Goal: Information Seeking & Learning: Learn about a topic

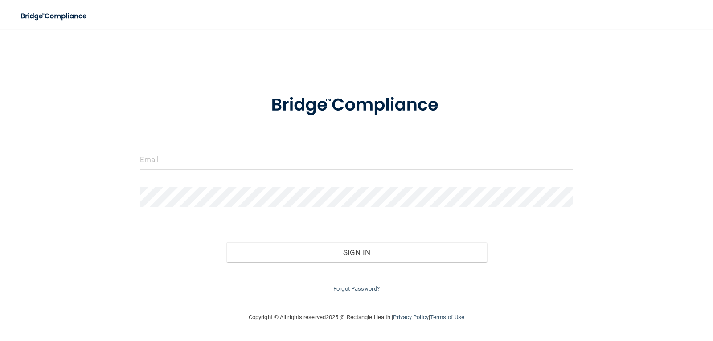
type input "[EMAIL_ADDRESS][DOMAIN_NAME]"
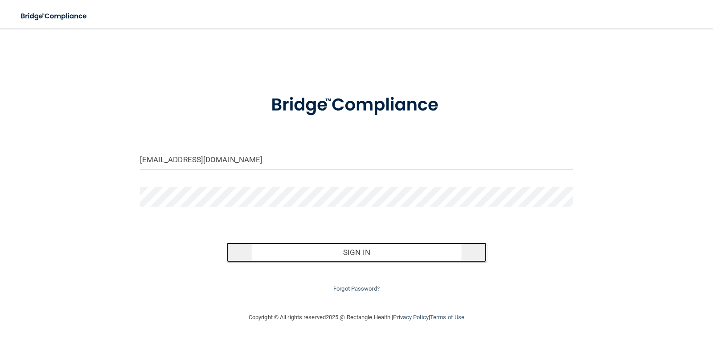
drag, startPoint x: 354, startPoint y: 252, endPoint x: 350, endPoint y: 252, distance: 4.5
click at [355, 252] on button "Sign In" at bounding box center [356, 252] width 260 height 20
click at [349, 249] on button "Sign In" at bounding box center [356, 252] width 260 height 20
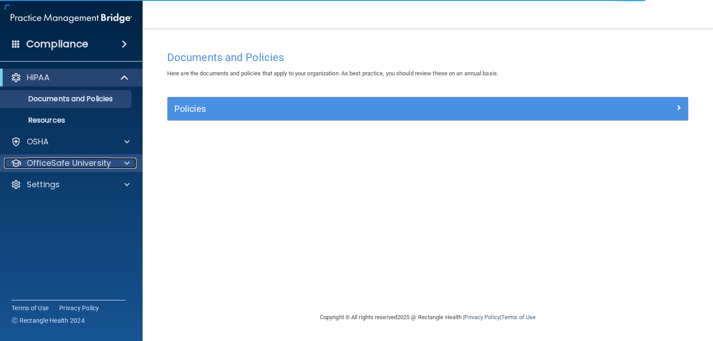
click at [66, 160] on p "OfficeSafe University" at bounding box center [69, 163] width 84 height 11
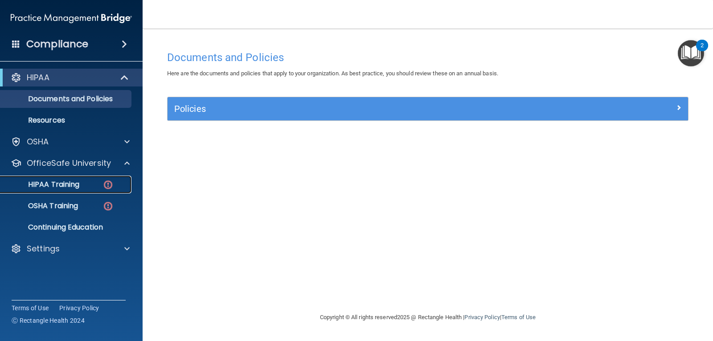
click at [76, 186] on p "HIPAA Training" at bounding box center [43, 184] width 74 height 9
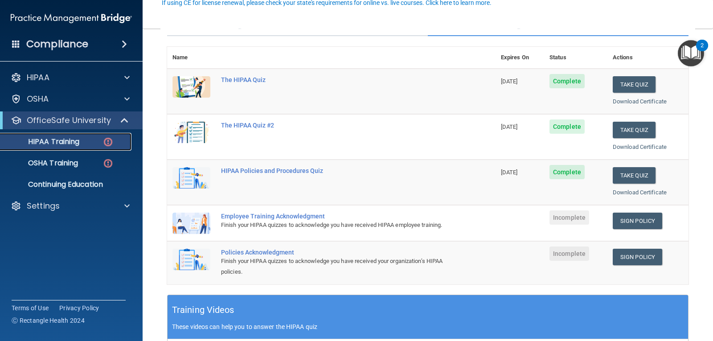
scroll to position [89, 0]
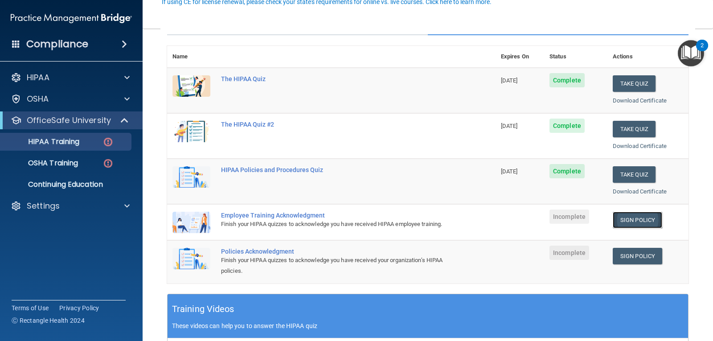
click at [625, 218] on link "Sign Policy" at bounding box center [637, 220] width 49 height 16
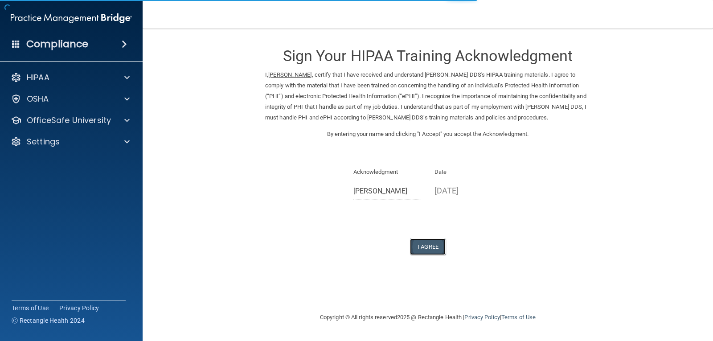
click at [432, 247] on button "I Agree" at bounding box center [428, 246] width 36 height 16
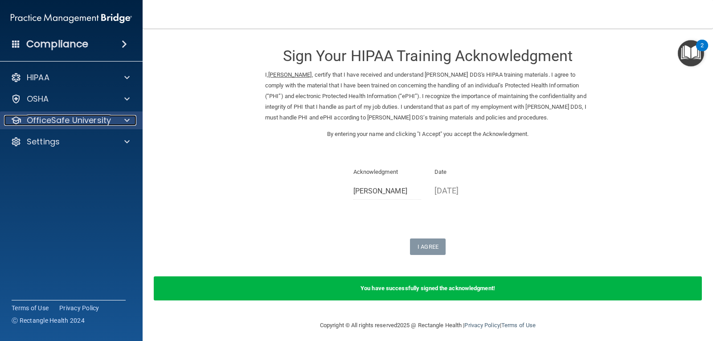
click at [127, 118] on span at bounding box center [126, 120] width 5 height 11
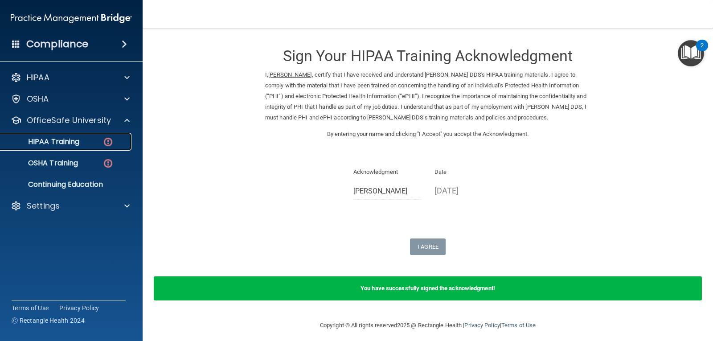
click at [94, 146] on div "HIPAA Training" at bounding box center [67, 141] width 122 height 9
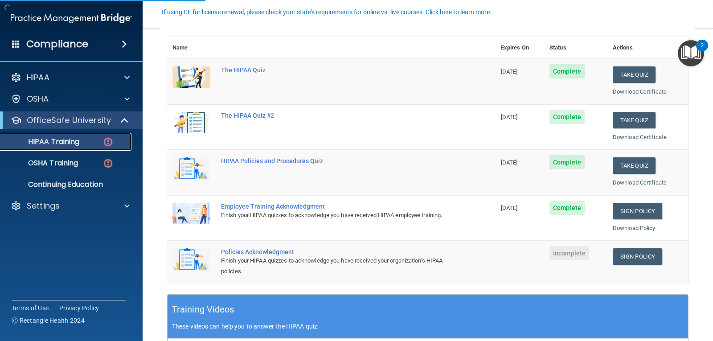
scroll to position [102, 0]
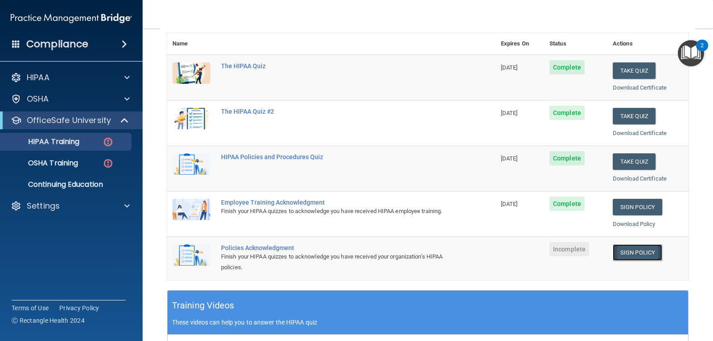
click at [620, 251] on link "Sign Policy" at bounding box center [637, 252] width 49 height 16
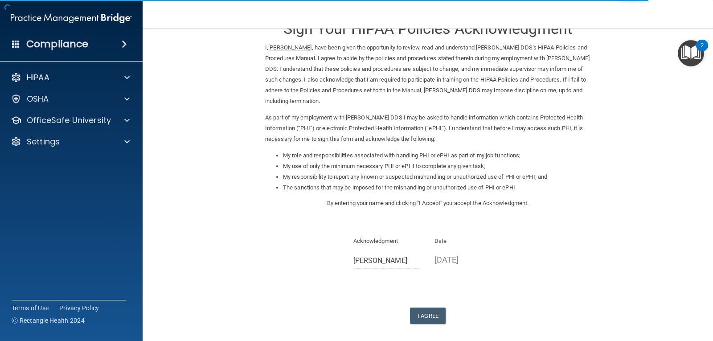
scroll to position [37, 0]
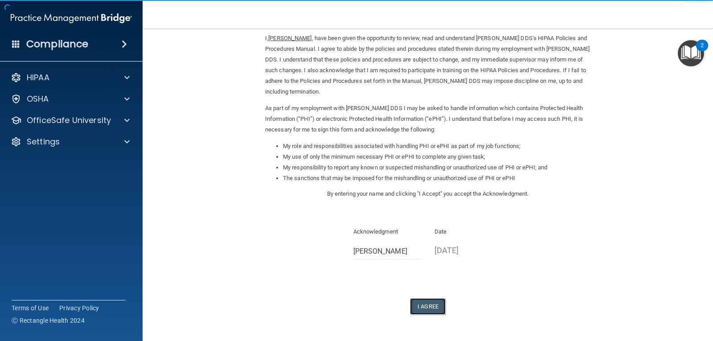
click at [420, 307] on button "I Agree" at bounding box center [428, 306] width 36 height 16
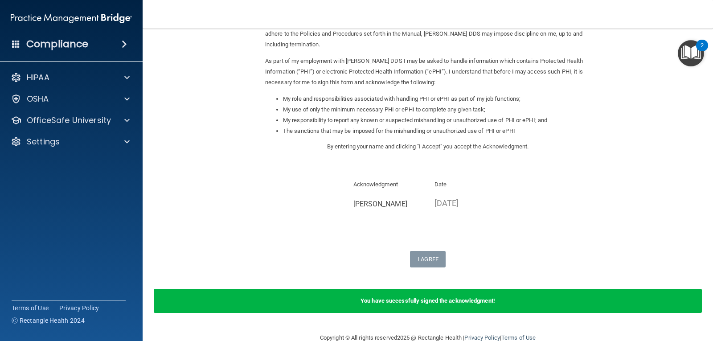
scroll to position [102, 0]
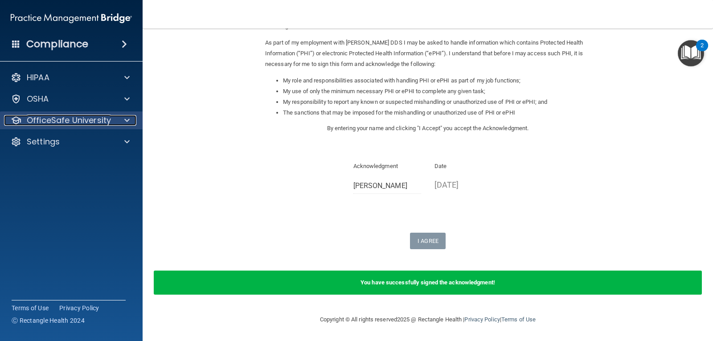
click at [127, 119] on span at bounding box center [126, 120] width 5 height 11
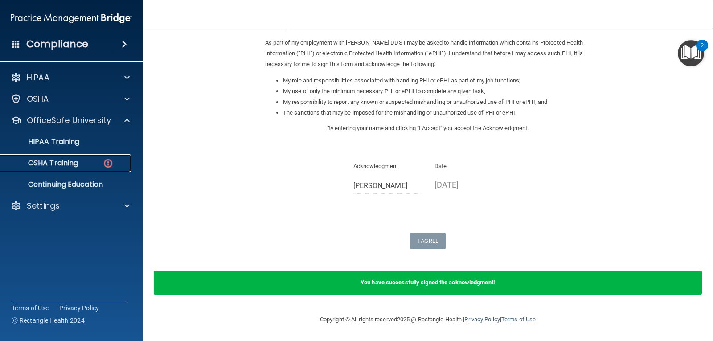
click at [93, 167] on div "OSHA Training" at bounding box center [67, 163] width 122 height 9
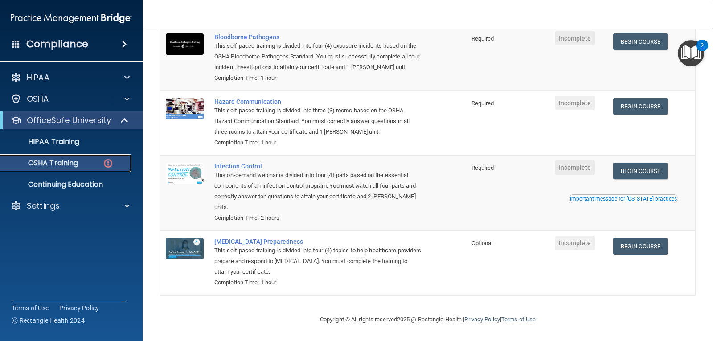
scroll to position [88, 0]
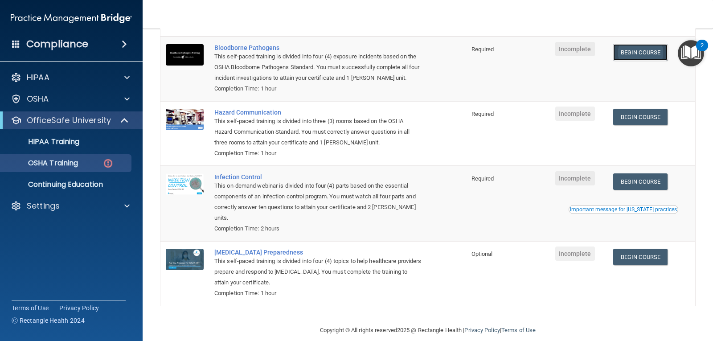
click at [629, 49] on link "Begin Course" at bounding box center [640, 52] width 54 height 16
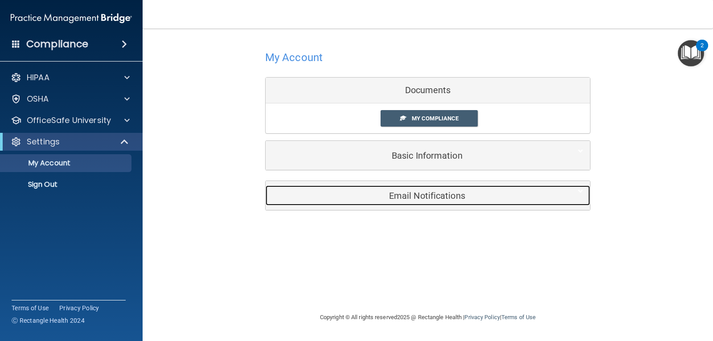
click at [435, 193] on h5 "Email Notifications" at bounding box center [414, 196] width 284 height 10
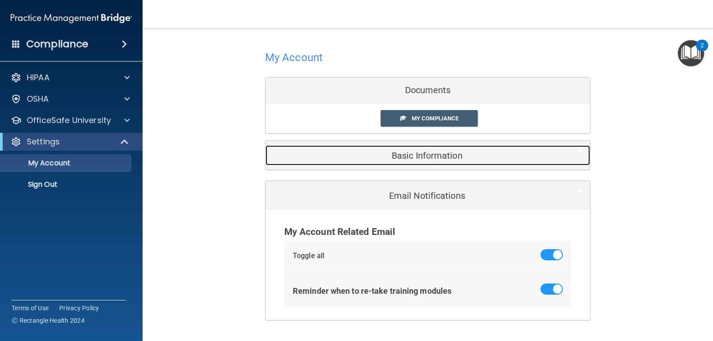
click at [419, 155] on h5 "Basic Information" at bounding box center [414, 156] width 284 height 10
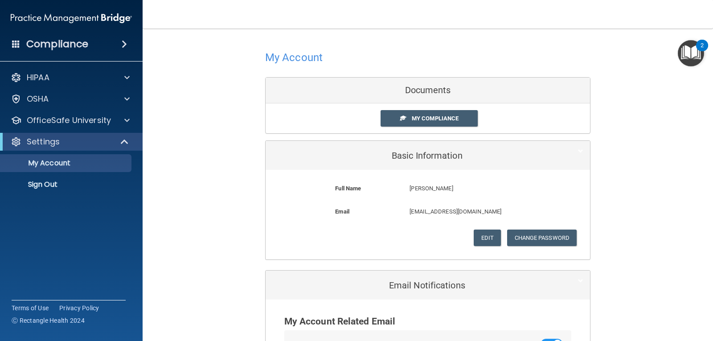
click at [420, 90] on div "Documents" at bounding box center [428, 91] width 324 height 26
click at [426, 120] on span "My Compliance" at bounding box center [435, 118] width 47 height 7
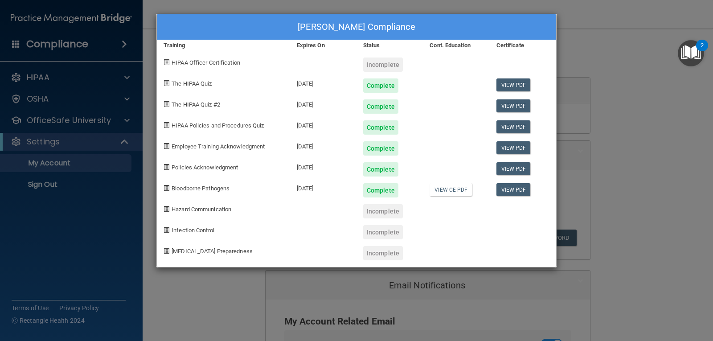
click at [376, 210] on div "Incomplete" at bounding box center [383, 211] width 40 height 14
click at [384, 65] on div "Incomplete" at bounding box center [383, 64] width 40 height 14
click at [593, 156] on div "Anna Nguyen's Compliance Training Expires On Status Cont. Education Certificate…" at bounding box center [356, 170] width 713 height 341
